Goal: Transaction & Acquisition: Purchase product/service

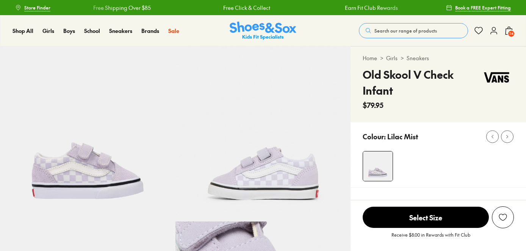
select select "*"
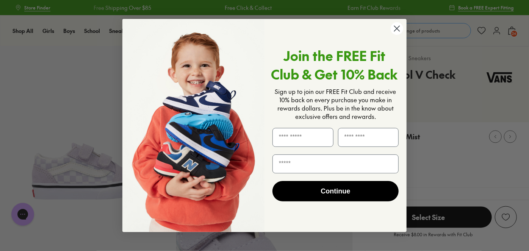
click at [397, 28] on icon "Close dialog" at bounding box center [396, 28] width 5 height 5
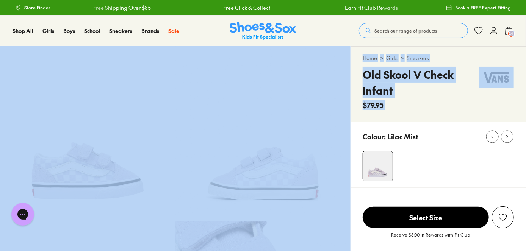
drag, startPoint x: 525, startPoint y: 32, endPoint x: 528, endPoint y: 68, distance: 35.7
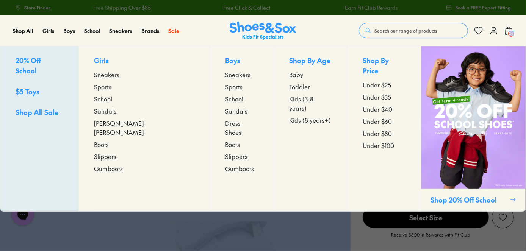
click at [225, 76] on span "Sneakers" at bounding box center [237, 74] width 25 height 9
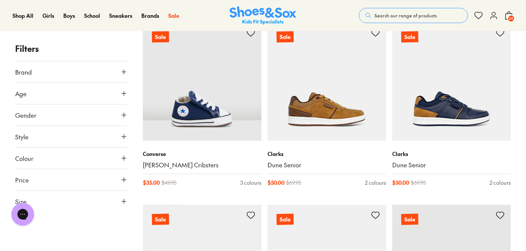
scroll to position [133, 0]
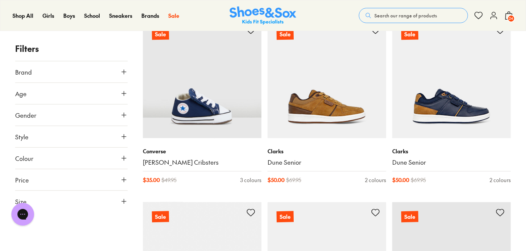
click at [124, 201] on icon at bounding box center [124, 202] width 8 height 8
click at [105, 227] on button "US" at bounding box center [108, 224] width 36 height 14
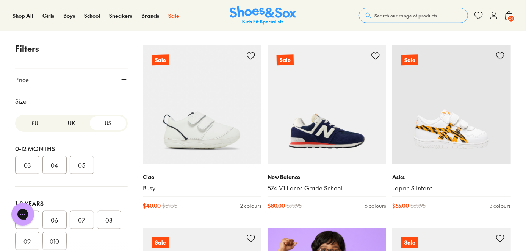
scroll to position [105, 0]
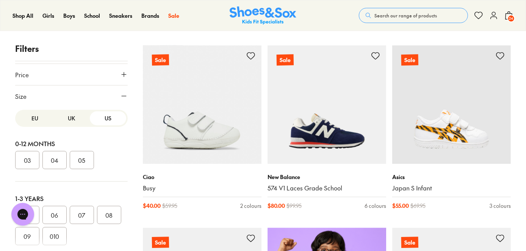
click at [67, 233] on button "010" at bounding box center [54, 236] width 24 height 18
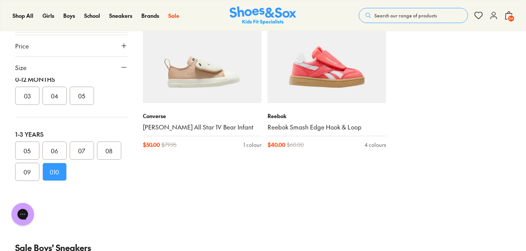
scroll to position [37, 0]
click at [39, 169] on button "09" at bounding box center [27, 170] width 24 height 18
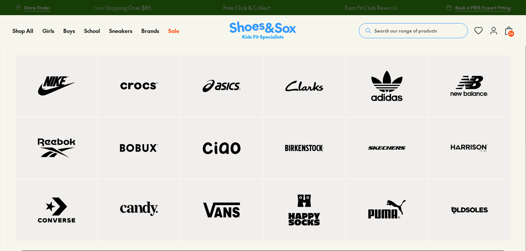
click at [386, 90] on img at bounding box center [387, 85] width 52 height 31
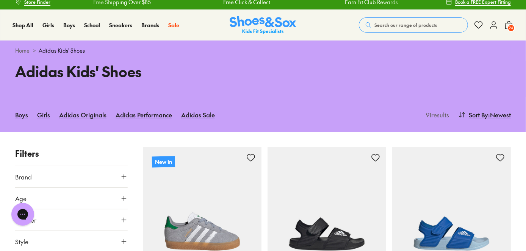
drag, startPoint x: 527, startPoint y: 16, endPoint x: 528, endPoint y: 33, distance: 17.4
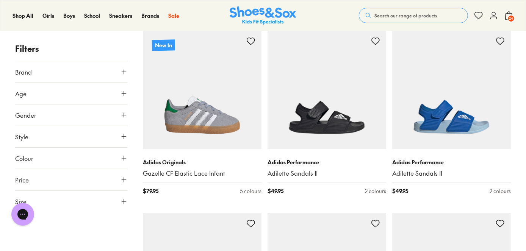
scroll to position [117, 0]
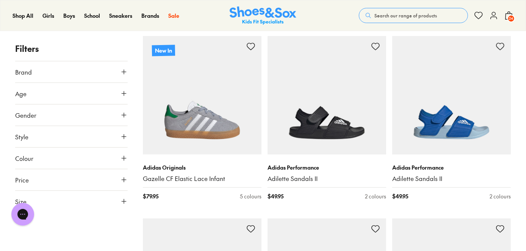
click at [124, 202] on icon at bounding box center [124, 202] width 8 height 8
click at [102, 223] on button "US" at bounding box center [108, 224] width 36 height 14
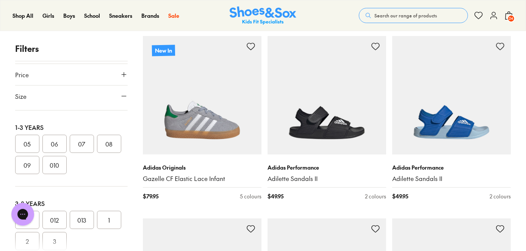
scroll to position [74, 0]
click at [67, 171] on button "010" at bounding box center [54, 162] width 24 height 18
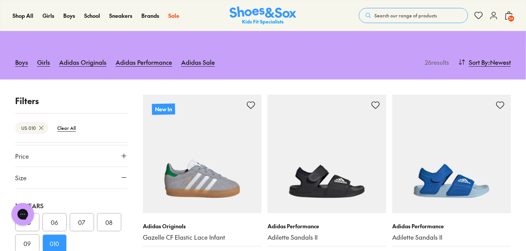
scroll to position [56, 0]
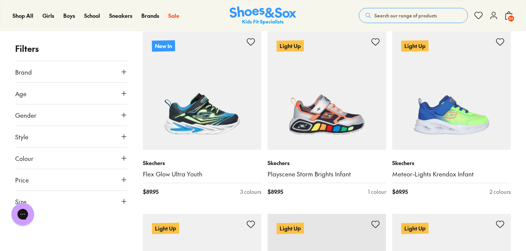
scroll to position [307, 0]
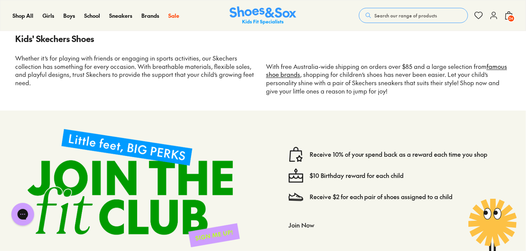
scroll to position [204, 0]
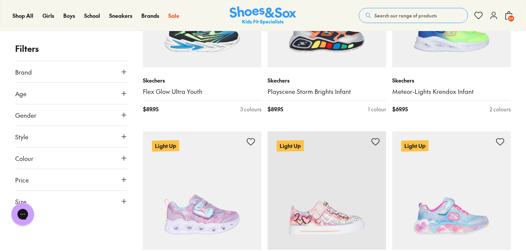
click at [508, 16] on span "24" at bounding box center [511, 19] width 8 height 8
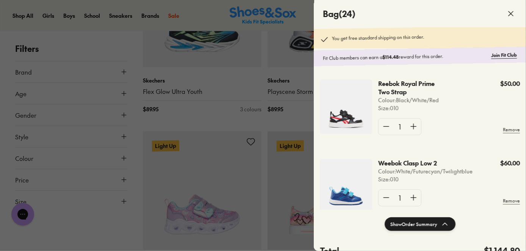
click at [417, 228] on button "Show Order Summary" at bounding box center [419, 224] width 71 height 14
click at [417, 228] on button "Hide Order Summary" at bounding box center [420, 224] width 70 height 14
